Goal: Information Seeking & Learning: Compare options

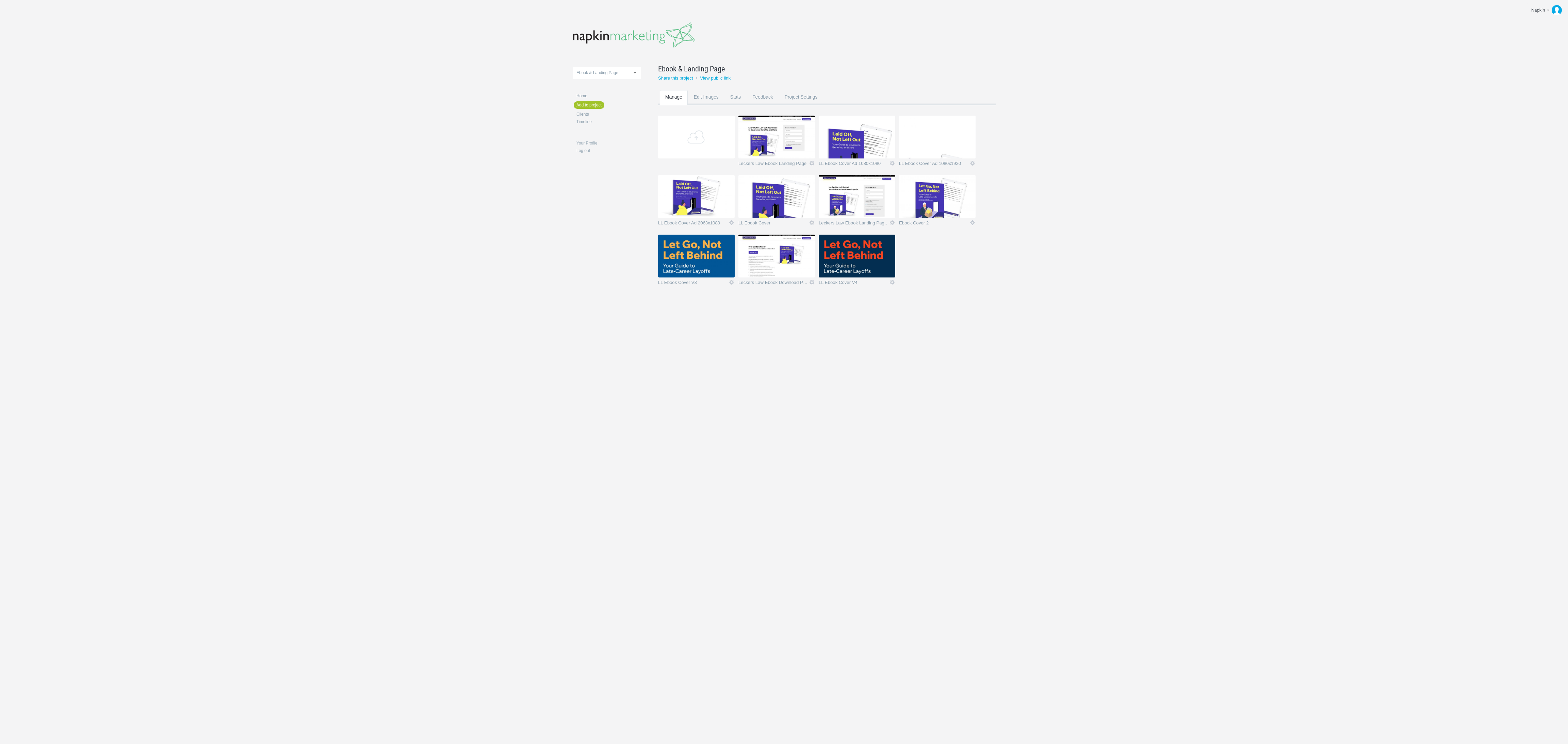
drag, startPoint x: 0, startPoint y: 0, endPoint x: 846, endPoint y: 250, distance: 882.2
click at [846, 250] on img at bounding box center [857, 256] width 76 height 43
click at [679, 256] on img at bounding box center [697, 257] width 76 height 43
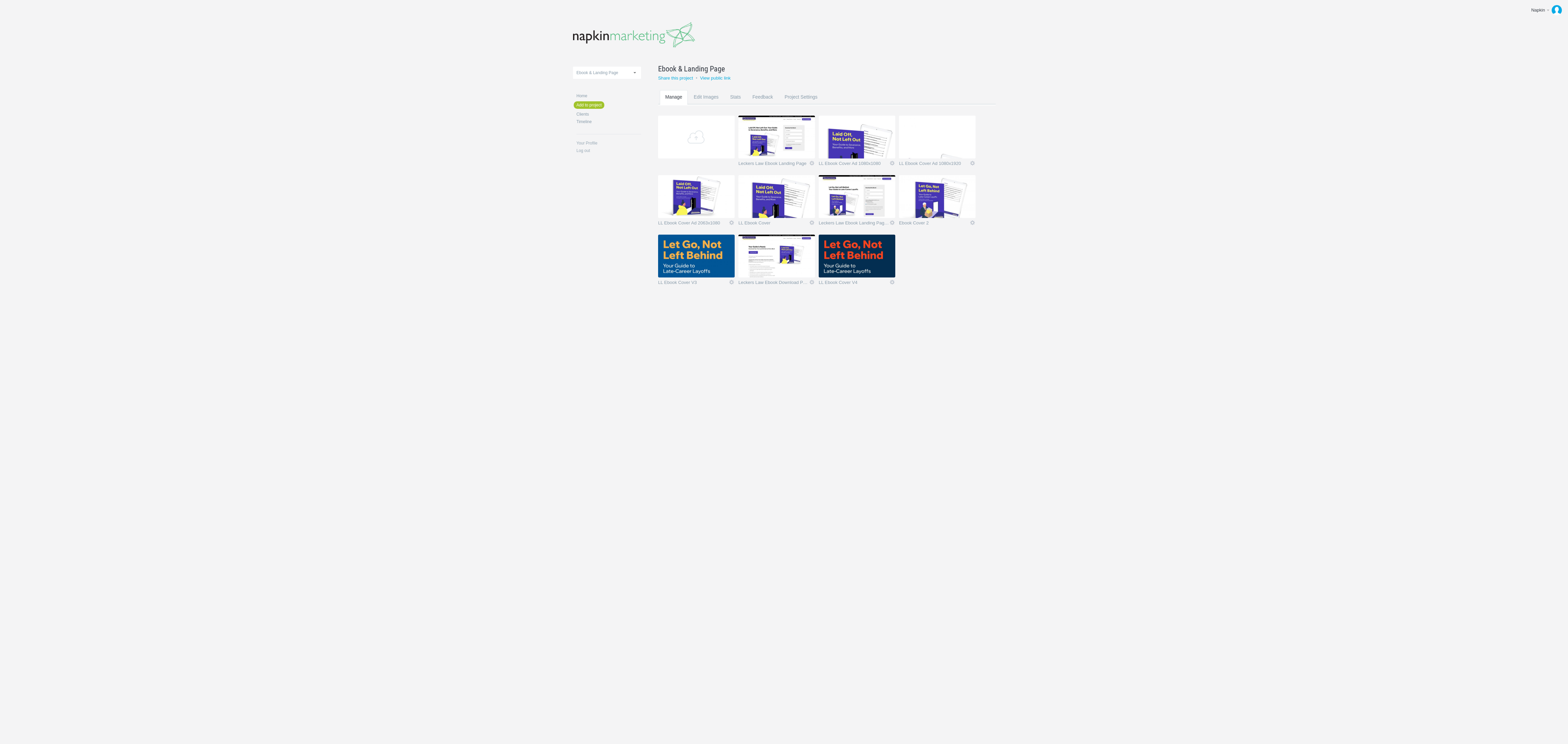
click at [693, 200] on img at bounding box center [696, 196] width 76 height 43
